Goal: Information Seeking & Learning: Learn about a topic

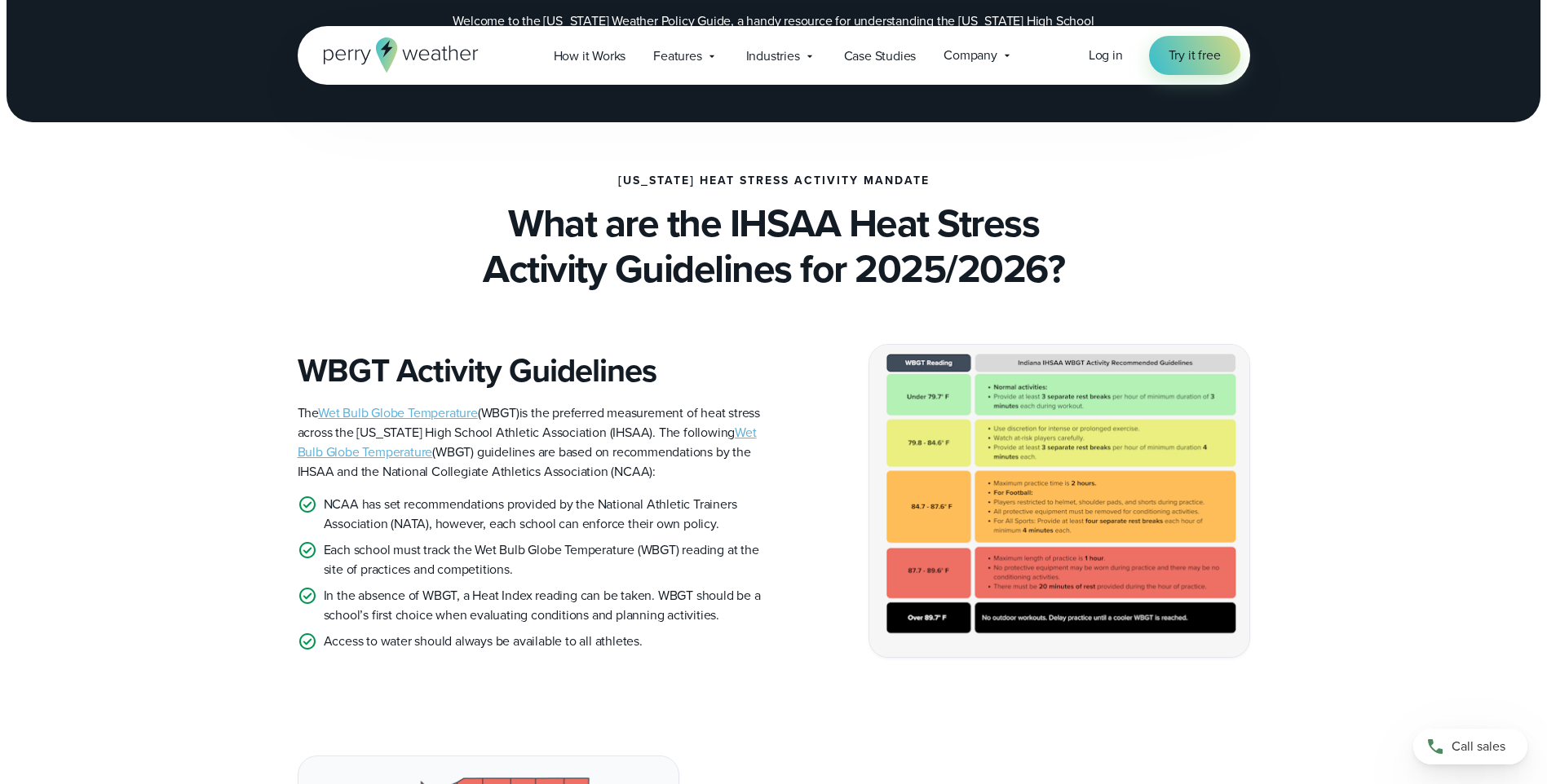
scroll to position [245, 0]
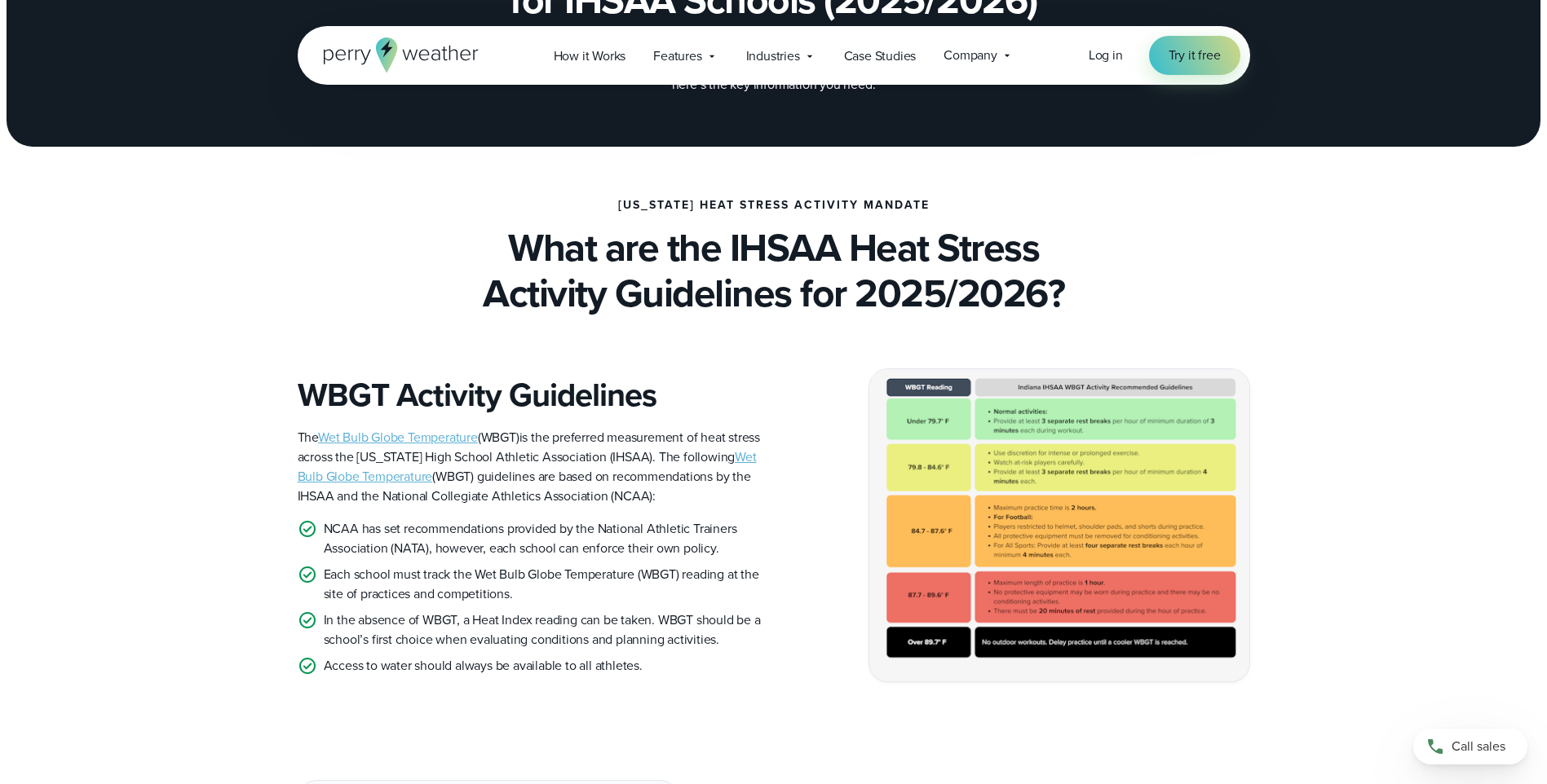
click at [931, 463] on img at bounding box center [1059, 525] width 380 height 313
click at [394, 476] on link "Wet Bulb Globe Temperature" at bounding box center [527, 466] width 459 height 38
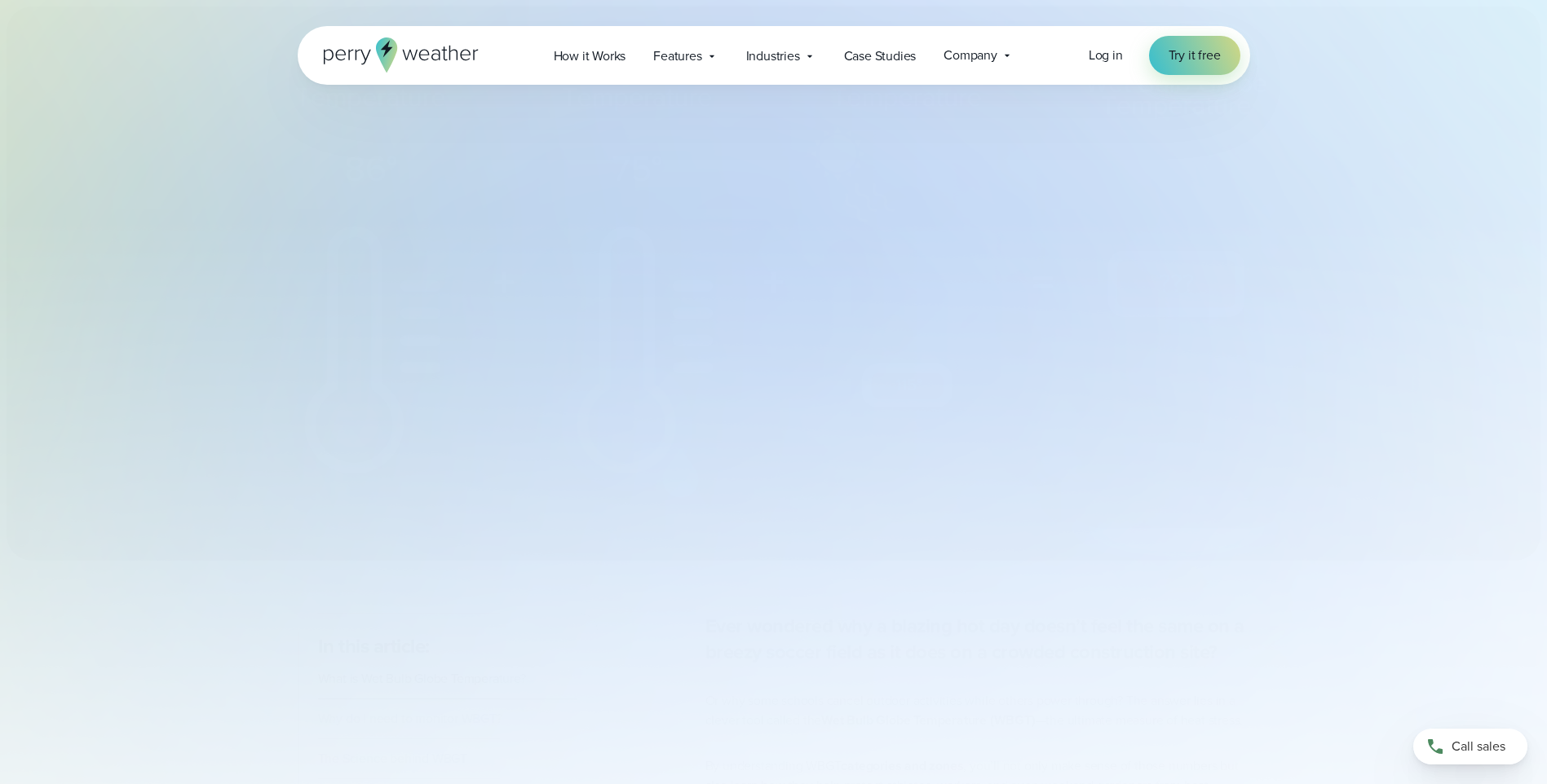
select select "***"
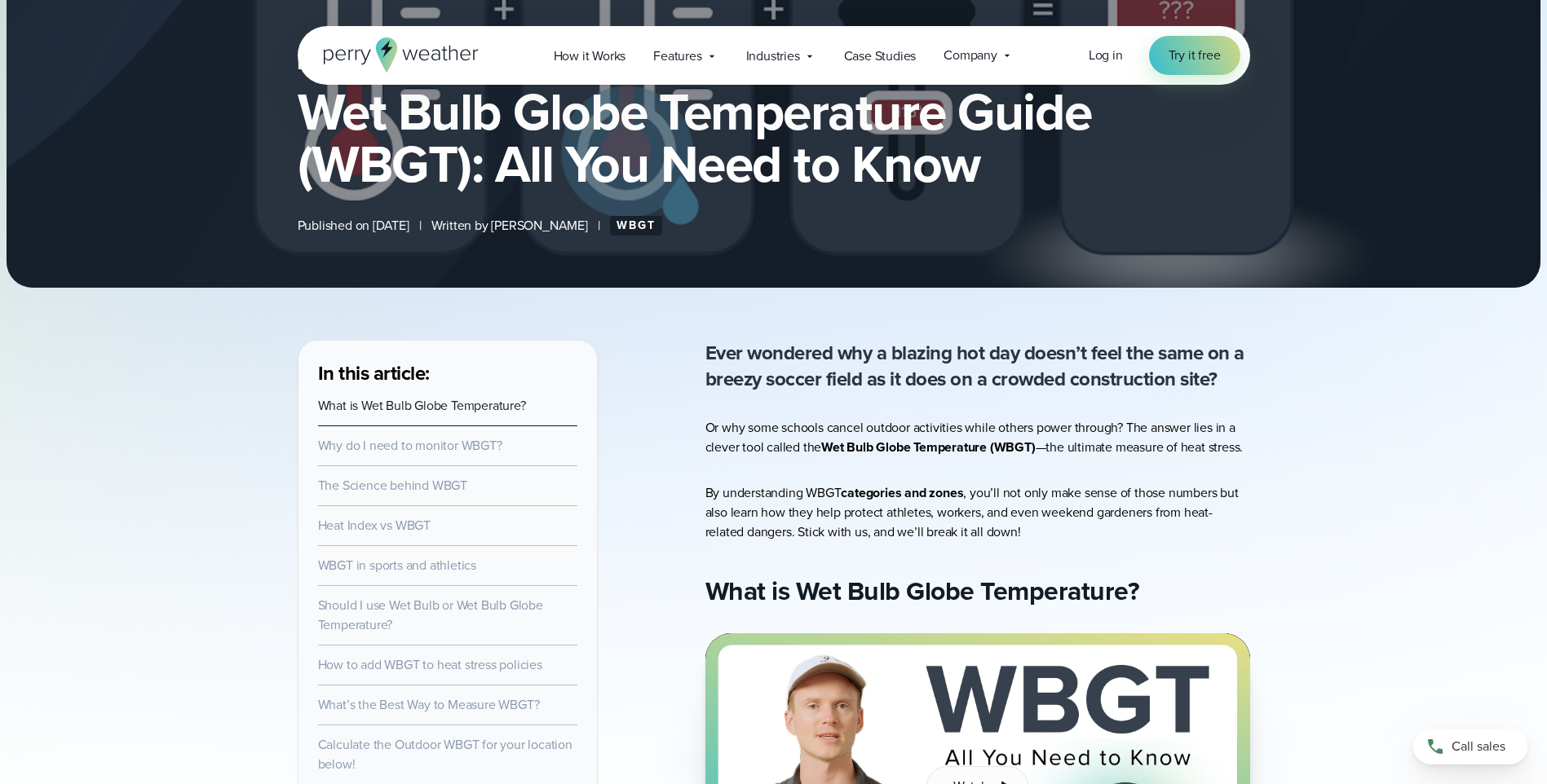
scroll to position [326, 0]
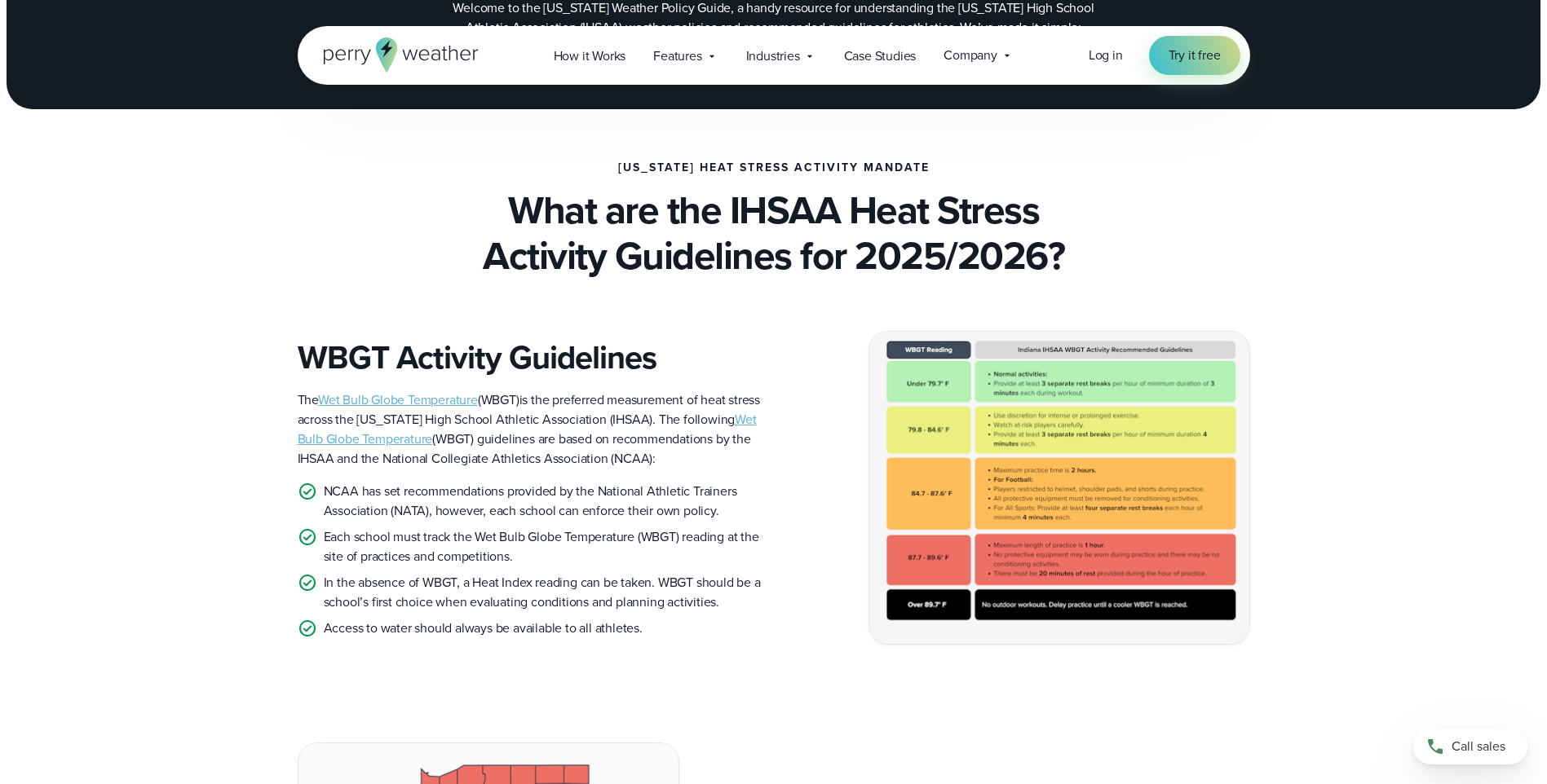
scroll to position [326, 0]
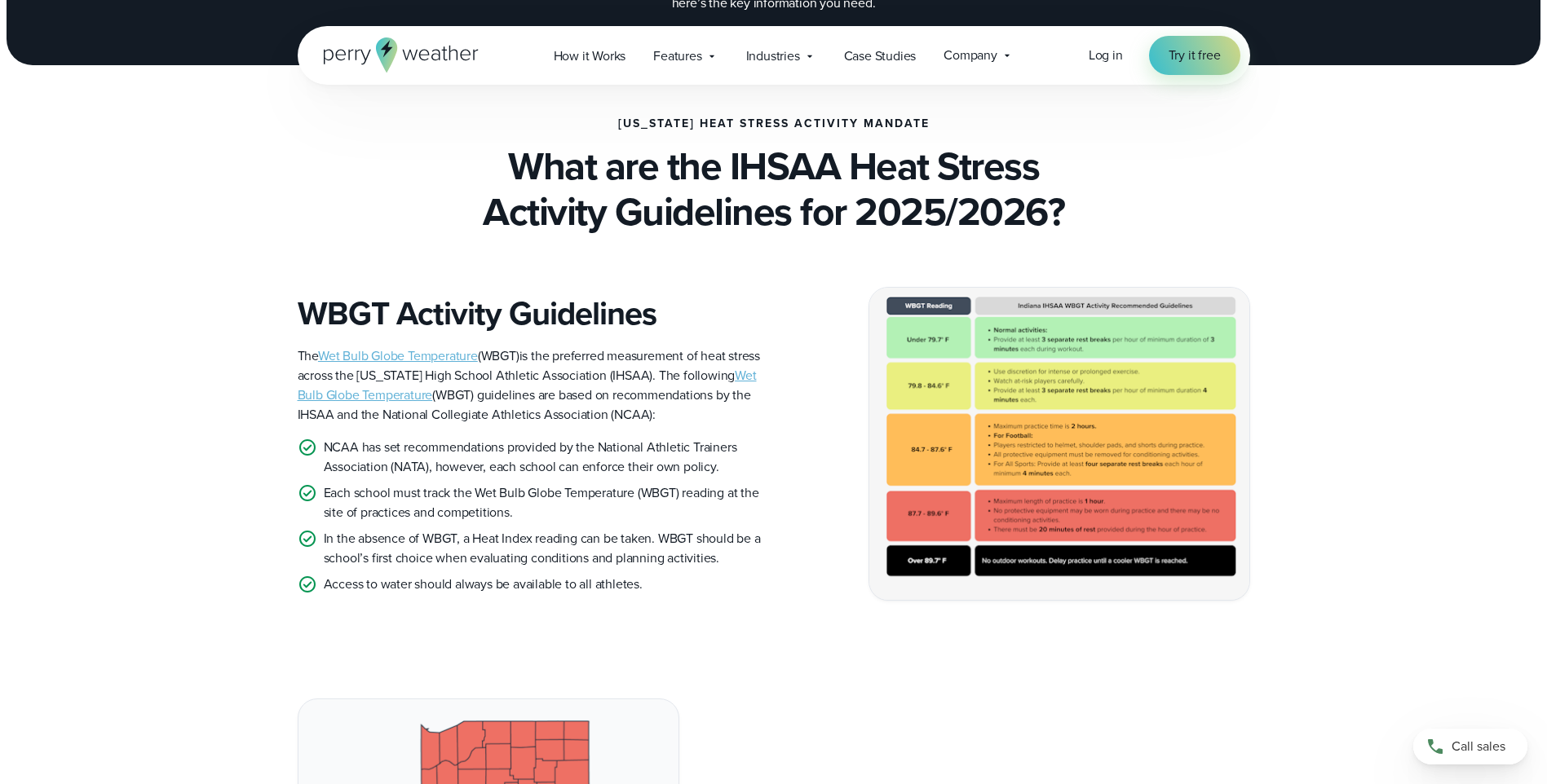
click at [974, 405] on img at bounding box center [1059, 444] width 380 height 313
click at [940, 395] on img at bounding box center [1059, 444] width 380 height 313
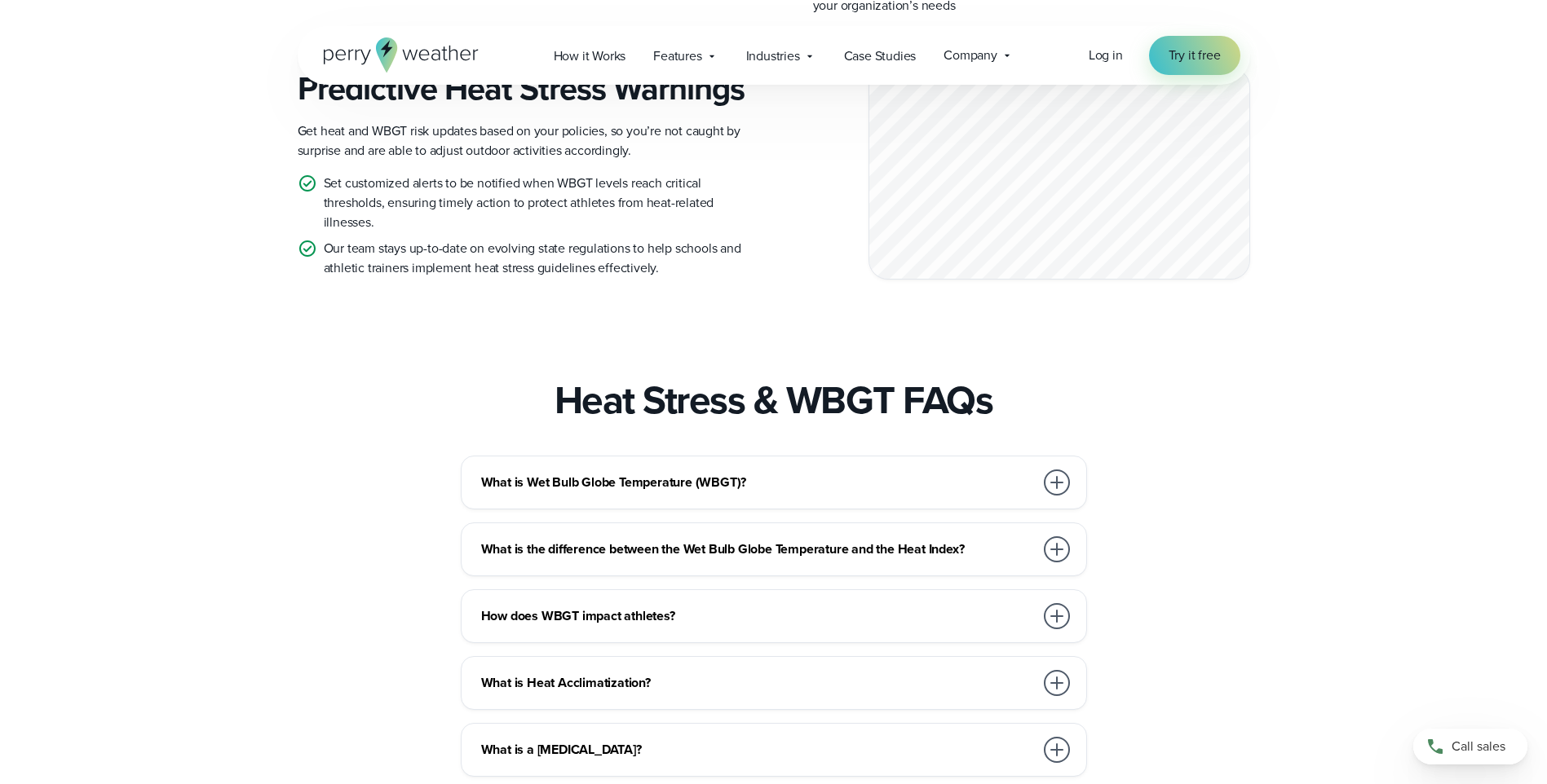
scroll to position [2528, 0]
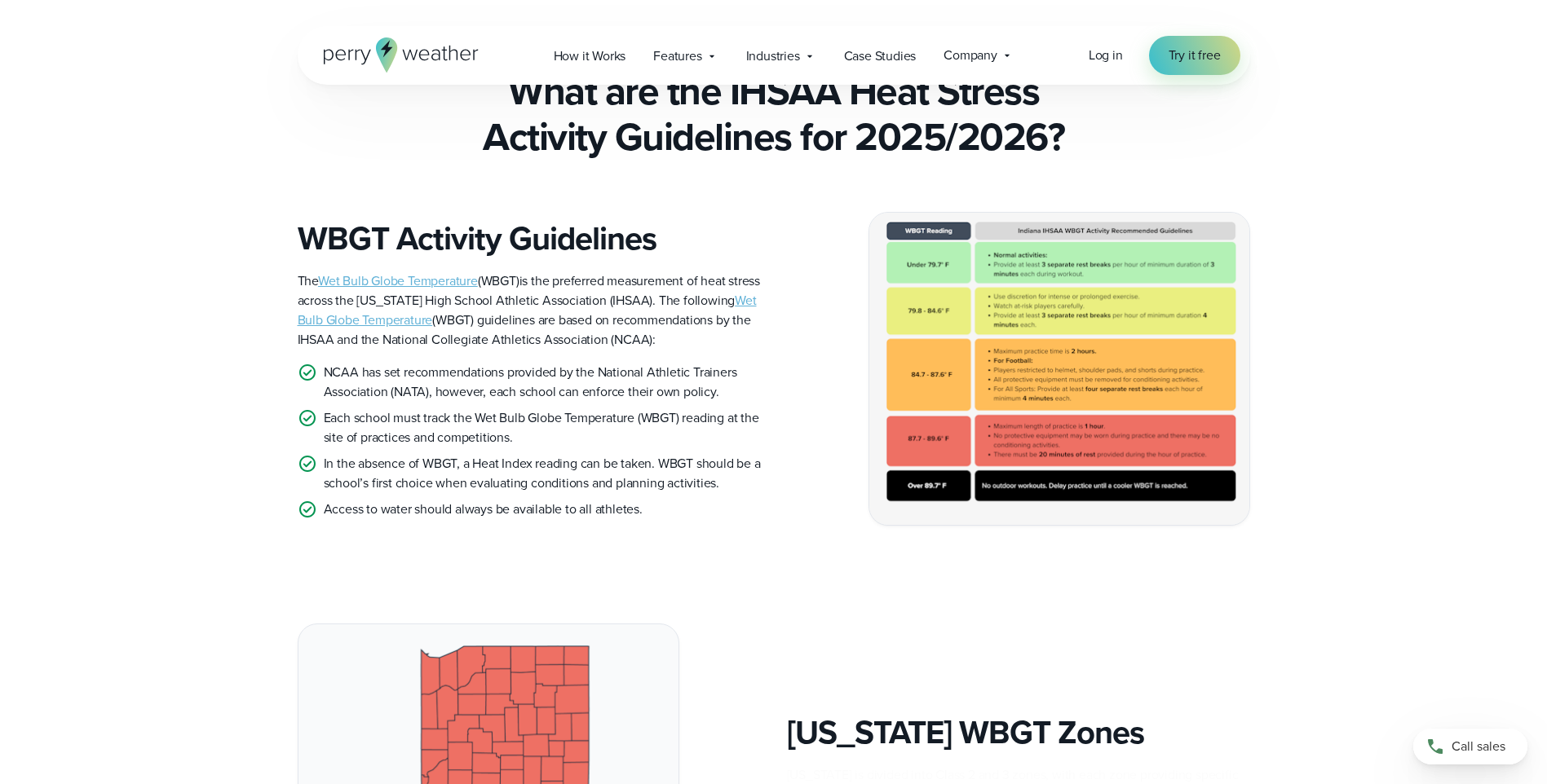
scroll to position [489, 0]
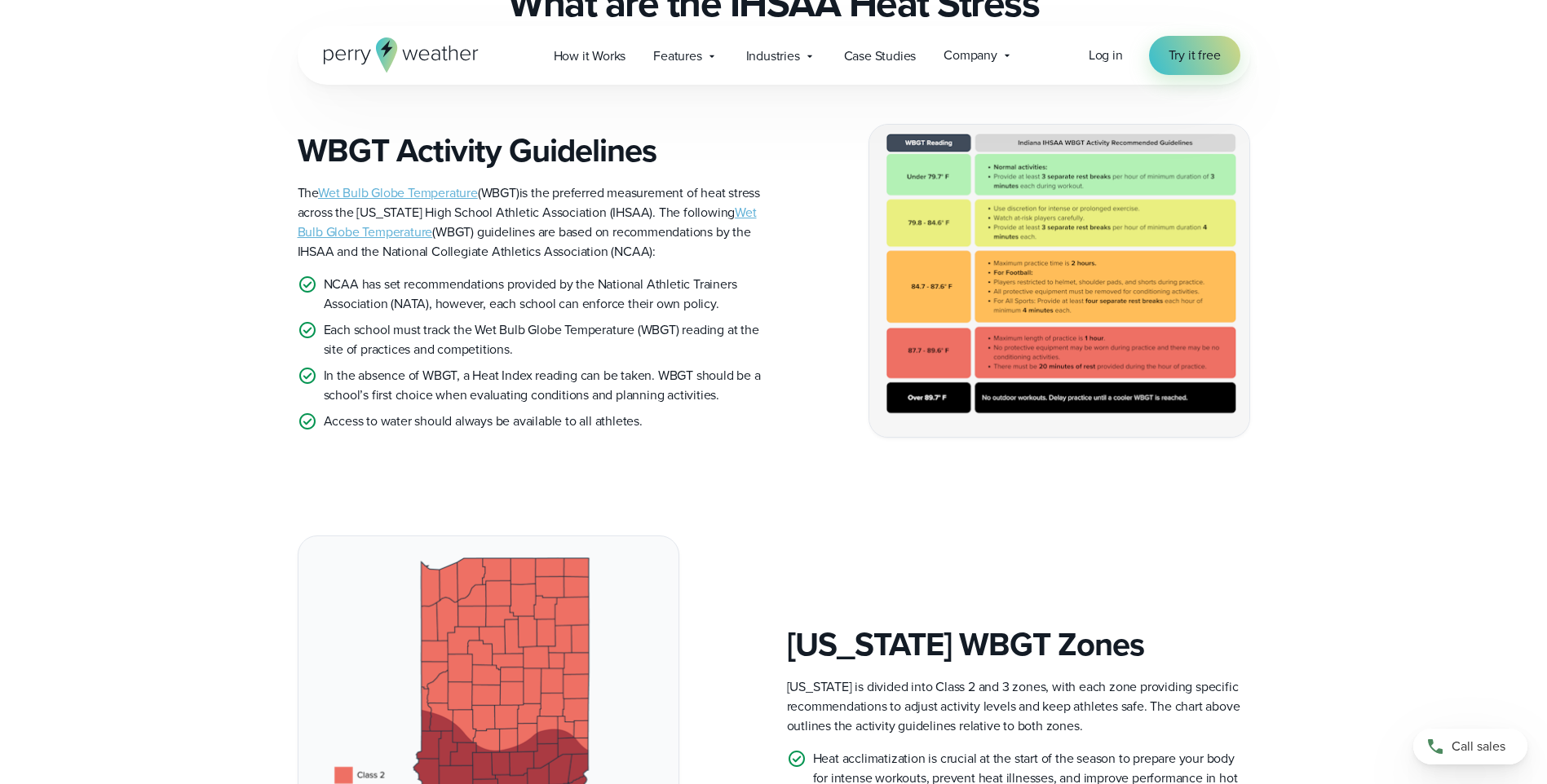
click at [1060, 305] on img at bounding box center [1059, 281] width 380 height 313
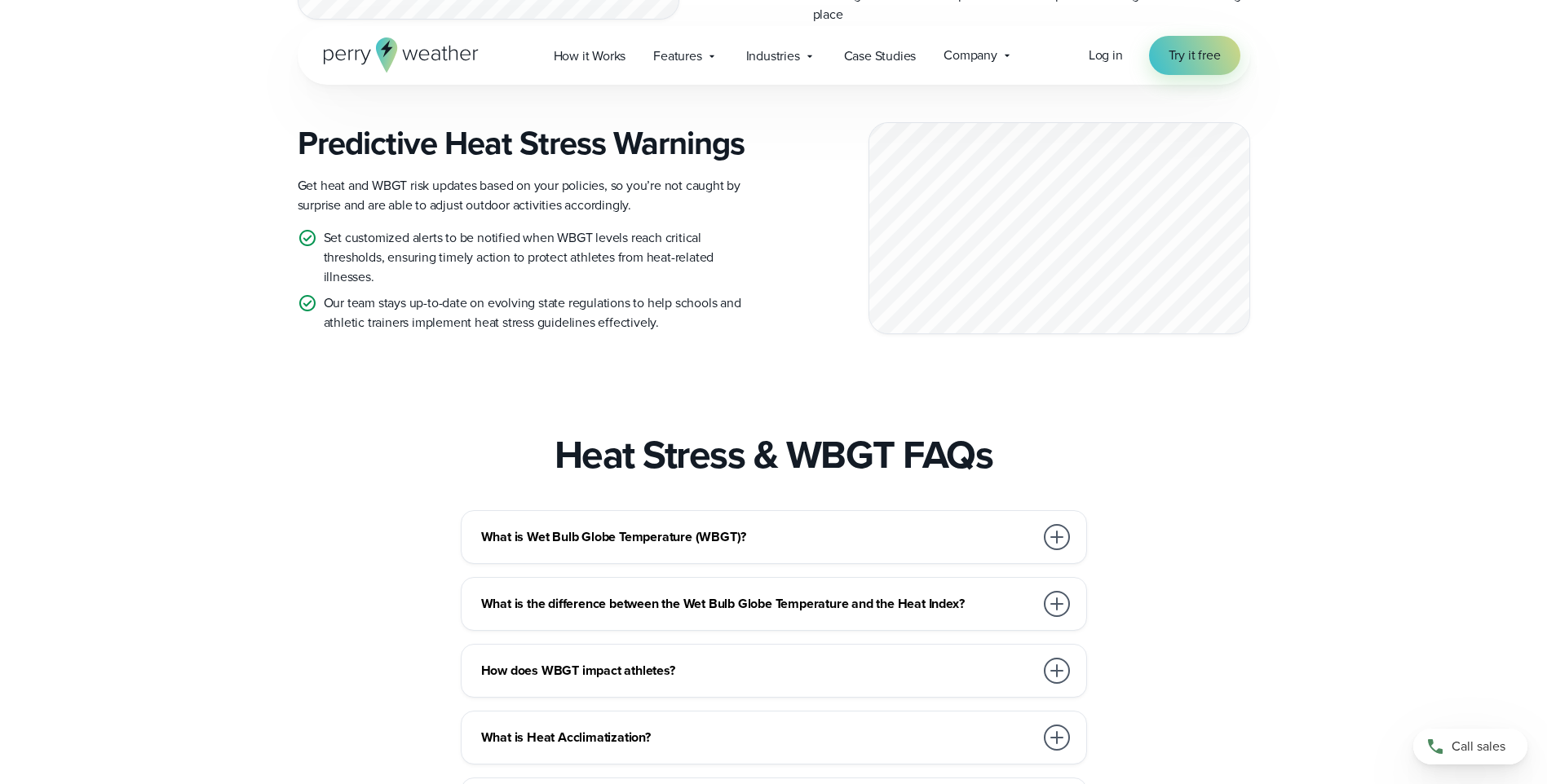
scroll to position [2364, 0]
